Goal: Obtain resource: Obtain resource

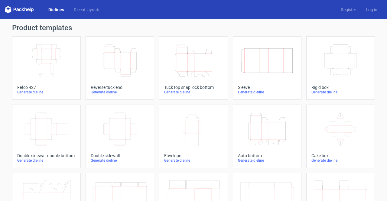
click at [44, 60] on icon "Width Depth Height" at bounding box center [47, 61] width 54 height 34
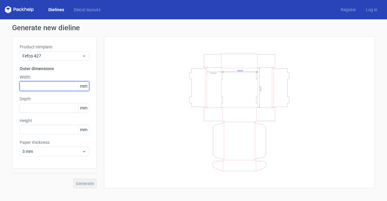
click at [57, 87] on input "text" at bounding box center [55, 86] width 70 height 10
type input "206"
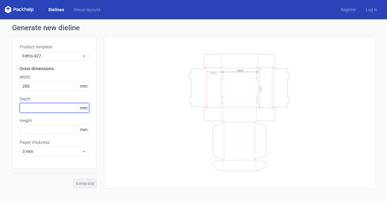
click at [39, 108] on input "text" at bounding box center [55, 108] width 70 height 10
type input "160"
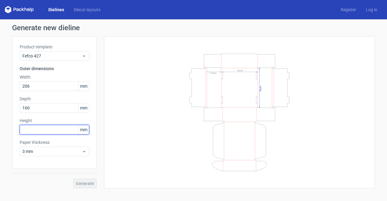
click at [33, 131] on input "text" at bounding box center [55, 130] width 70 height 10
type input "60"
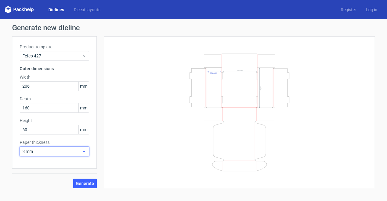
click at [40, 149] on span "3 mm" at bounding box center [52, 151] width 60 height 6
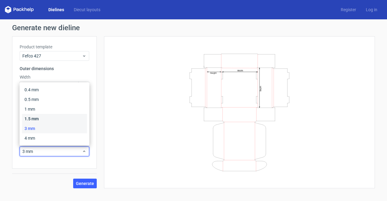
click at [43, 123] on div "1.5 mm" at bounding box center [54, 119] width 65 height 10
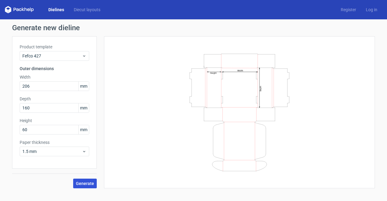
click at [80, 185] on span "Generate" at bounding box center [85, 183] width 18 height 4
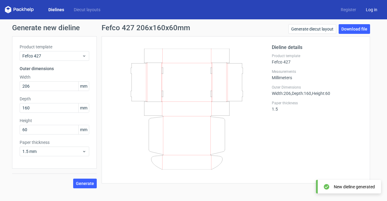
click at [376, 9] on link "Log in" at bounding box center [371, 10] width 21 height 6
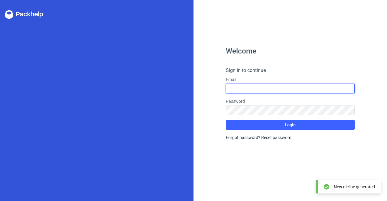
click at [236, 91] on input "text" at bounding box center [290, 89] width 129 height 10
type input "[EMAIL_ADDRESS][DOMAIN_NAME]"
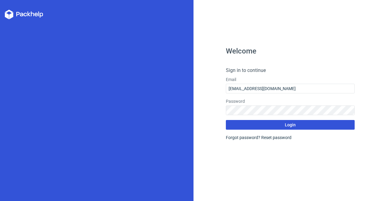
click at [261, 126] on button "Login" at bounding box center [290, 125] width 129 height 10
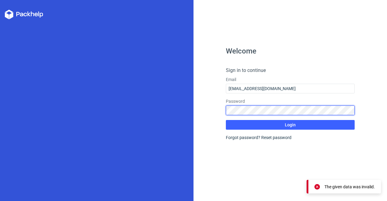
click at [208, 106] on div "Welcome Sign in to continue Email [EMAIL_ADDRESS][DOMAIN_NAME] Password Login F…" at bounding box center [291, 100] width 194 height 201
click at [226, 120] on button "Login" at bounding box center [290, 125] width 129 height 10
click at [205, 104] on div "Welcome Sign in to continue Email [EMAIL_ADDRESS][DOMAIN_NAME] Password Login F…" at bounding box center [291, 100] width 194 height 201
click at [226, 120] on button "Login" at bounding box center [290, 125] width 129 height 10
click at [222, 107] on div "Welcome Sign in to continue Email [EMAIL_ADDRESS][DOMAIN_NAME] Password Login F…" at bounding box center [291, 100] width 194 height 201
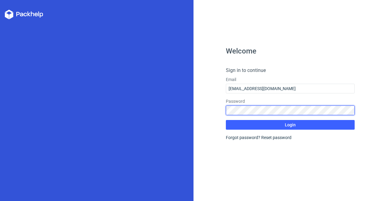
click at [226, 120] on button "Login" at bounding box center [290, 125] width 129 height 10
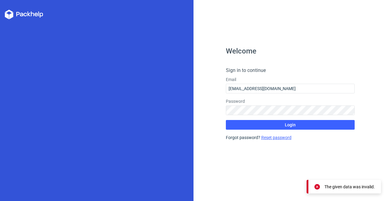
click at [272, 139] on link "Reset password" at bounding box center [276, 137] width 30 height 5
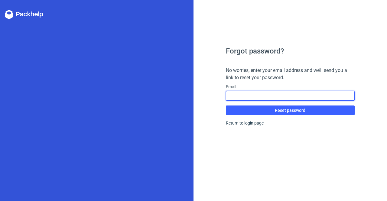
click at [247, 97] on input "text" at bounding box center [290, 96] width 129 height 10
type input "[EMAIL_ADDRESS][DOMAIN_NAME]"
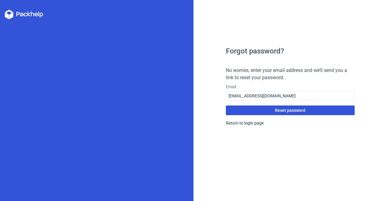
click at [289, 113] on button "Reset password" at bounding box center [290, 111] width 129 height 10
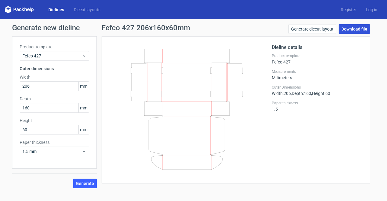
click at [350, 29] on link "Download file" at bounding box center [354, 29] width 31 height 10
drag, startPoint x: 120, startPoint y: 46, endPoint x: 242, endPoint y: 169, distance: 173.4
click at [242, 169] on div at bounding box center [190, 110] width 163 height 132
